Goal: Information Seeking & Learning: Find specific fact

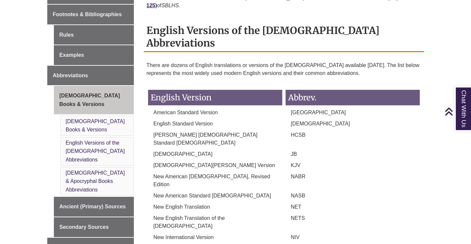
scroll to position [264, 0]
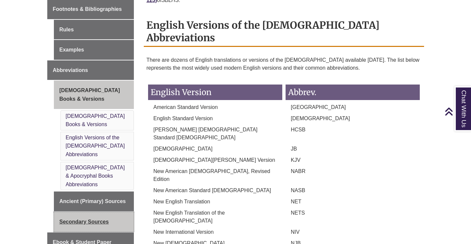
click at [76, 212] on link "Secondary Sources" at bounding box center [94, 222] width 80 height 20
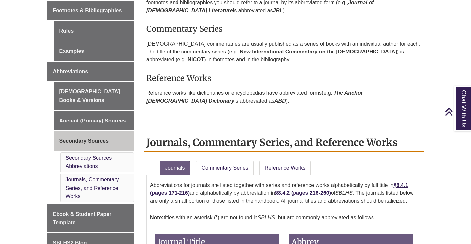
scroll to position [264, 0]
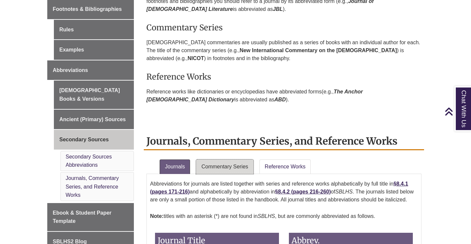
click at [231, 166] on link "Commentary Series" at bounding box center [224, 167] width 57 height 15
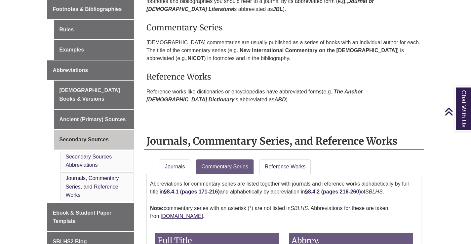
scroll to position [672, 0]
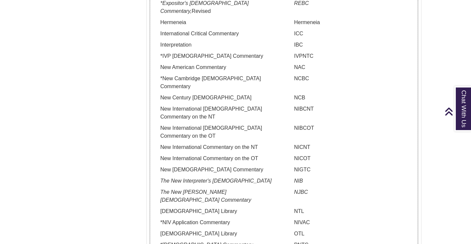
drag, startPoint x: 192, startPoint y: 129, endPoint x: 160, endPoint y: 122, distance: 32.9
click at [160, 166] on p "New [DEMOGRAPHIC_DATA] Commentary" at bounding box center [217, 170] width 124 height 8
copy p "New [DEMOGRAPHIC_DATA] Commentary"
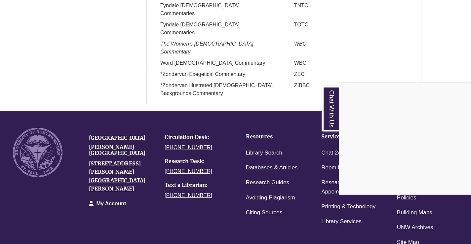
scroll to position [855, 0]
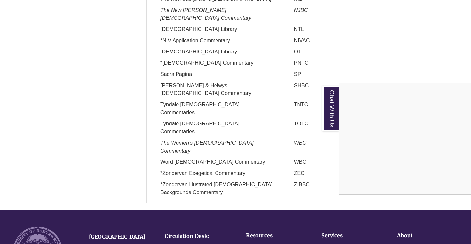
drag, startPoint x: 162, startPoint y: 82, endPoint x: 209, endPoint y: 82, distance: 46.3
click at [198, 81] on div "Chat With Us" at bounding box center [235, 122] width 471 height 244
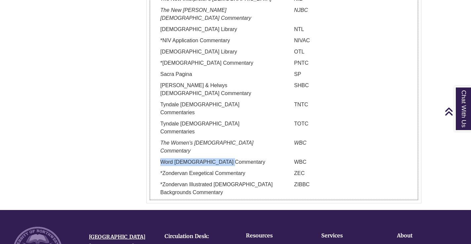
drag, startPoint x: 227, startPoint y: 83, endPoint x: 163, endPoint y: 86, distance: 64.5
click at [163, 158] on p "Word [DEMOGRAPHIC_DATA] Commentary" at bounding box center [217, 162] width 124 height 8
copy p "Word [DEMOGRAPHIC_DATA] Commentary"
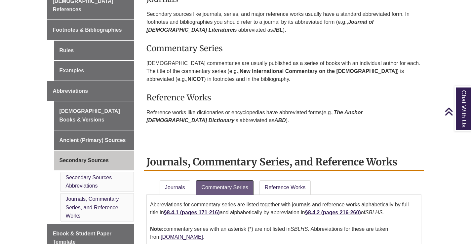
scroll to position [359, 0]
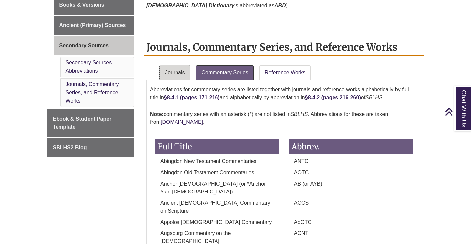
click at [179, 69] on link "Journals" at bounding box center [175, 72] width 30 height 15
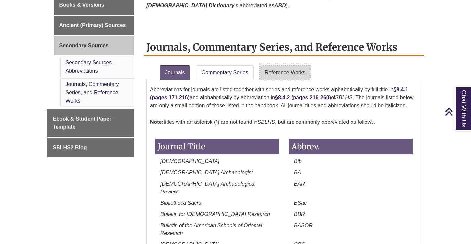
click at [275, 72] on link "Reference Works" at bounding box center [284, 72] width 51 height 15
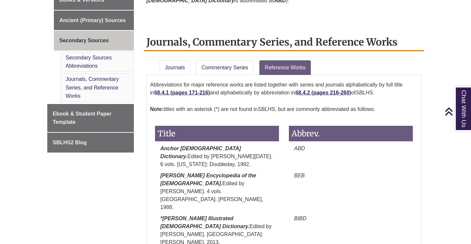
scroll to position [259, 0]
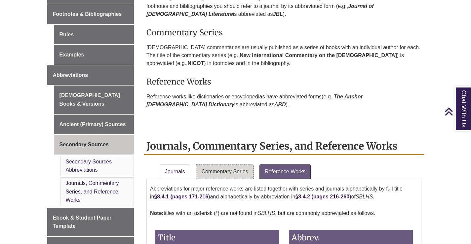
click at [220, 172] on link "Commentary Series" at bounding box center [224, 172] width 57 height 15
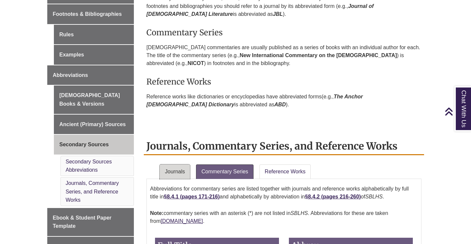
click at [174, 176] on link "Journals" at bounding box center [175, 172] width 30 height 15
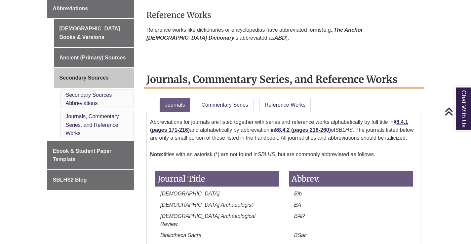
scroll to position [244, 0]
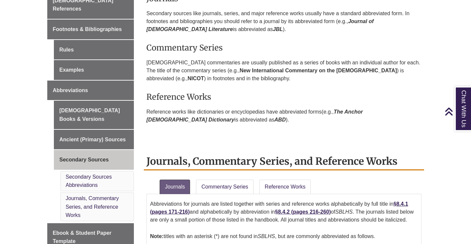
click at [292, 146] on div "For an extensive list of abbreviations for secondary sources, see §8.4 ( pages …" at bounding box center [283, 56] width 275 height 181
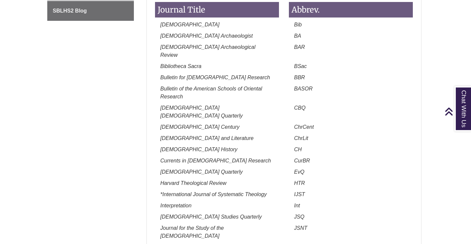
scroll to position [608, 0]
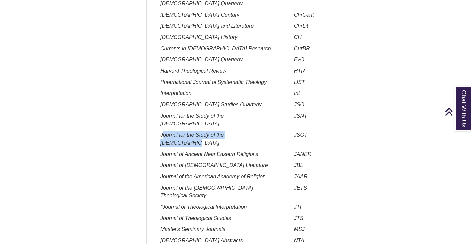
drag, startPoint x: 162, startPoint y: 119, endPoint x: 257, endPoint y: 125, distance: 95.4
click at [257, 131] on div "Journal for the Study of the [DEMOGRAPHIC_DATA]" at bounding box center [217, 140] width 134 height 19
click at [224, 132] on em "Journal for the Study of the [DEMOGRAPHIC_DATA]" at bounding box center [191, 139] width 63 height 14
drag, startPoint x: 260, startPoint y: 119, endPoint x: 157, endPoint y: 123, distance: 102.9
click at [157, 131] on div "Journal for the Study of the [DEMOGRAPHIC_DATA]" at bounding box center [217, 140] width 134 height 19
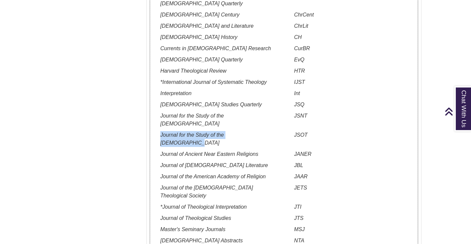
copy em "Journal for the Study of the [DEMOGRAPHIC_DATA]"
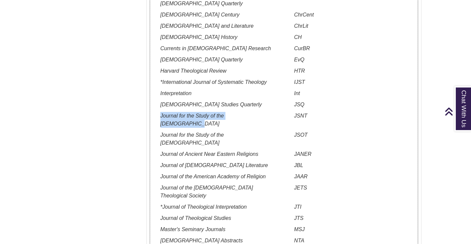
drag, startPoint x: 161, startPoint y: 110, endPoint x: 262, endPoint y: 109, distance: 101.5
click at [262, 112] on p "Journal for the Study of the [DEMOGRAPHIC_DATA]" at bounding box center [217, 120] width 124 height 16
copy em "Journal for the Study of the [DEMOGRAPHIC_DATA]"
click at [177, 91] on em "Interpretation" at bounding box center [175, 94] width 31 height 6
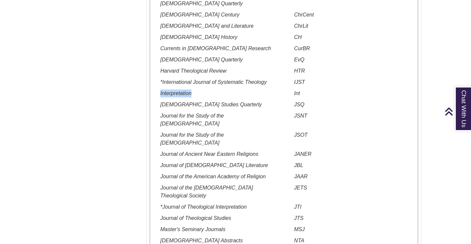
click at [177, 91] on em "Interpretation" at bounding box center [175, 94] width 31 height 6
copy em "Interpretation"
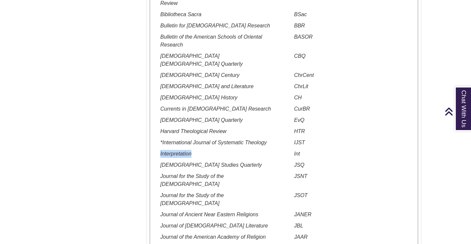
scroll to position [542, 0]
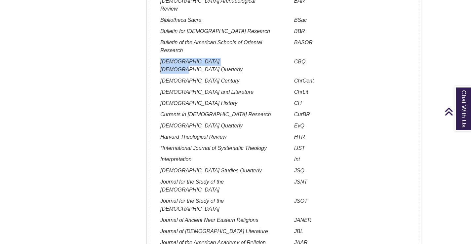
drag, startPoint x: 158, startPoint y: 64, endPoint x: 229, endPoint y: 61, distance: 71.1
click at [229, 61] on p "[DEMOGRAPHIC_DATA] [DEMOGRAPHIC_DATA] Quarterly" at bounding box center [217, 66] width 124 height 16
copy em "[DEMOGRAPHIC_DATA] [DEMOGRAPHIC_DATA] Quarterly"
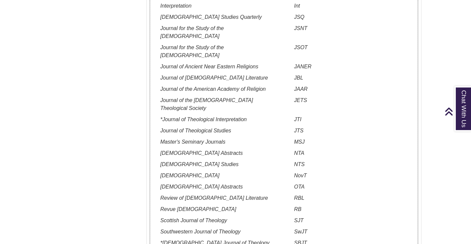
scroll to position [707, 0]
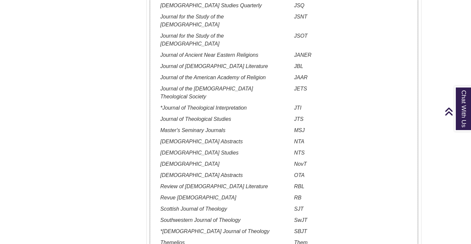
click at [165, 160] on p "[DEMOGRAPHIC_DATA]" at bounding box center [217, 164] width 124 height 8
drag, startPoint x: 161, startPoint y: 131, endPoint x: 218, endPoint y: 130, distance: 56.5
click at [218, 160] on p "[DEMOGRAPHIC_DATA]" at bounding box center [217, 164] width 124 height 8
copy em "[DEMOGRAPHIC_DATA]"
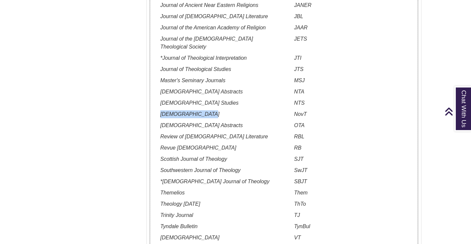
scroll to position [773, 0]
